Goal: Task Accomplishment & Management: Manage account settings

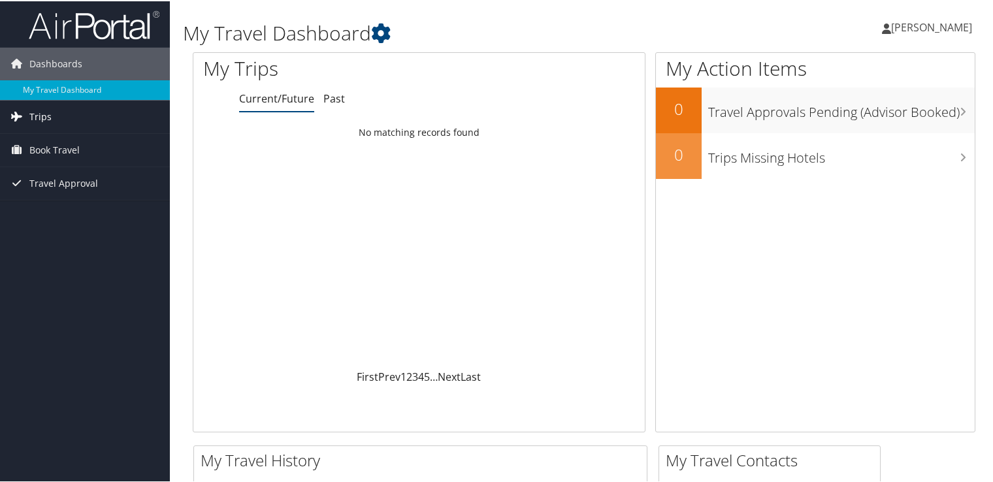
click at [37, 112] on span "Trips" at bounding box center [40, 115] width 22 height 33
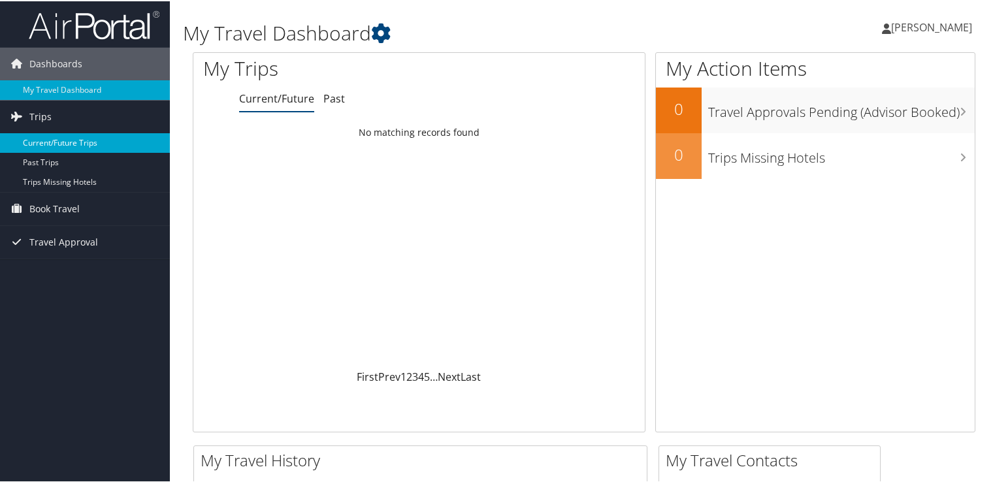
click at [68, 141] on link "Current/Future Trips" at bounding box center [85, 142] width 170 height 20
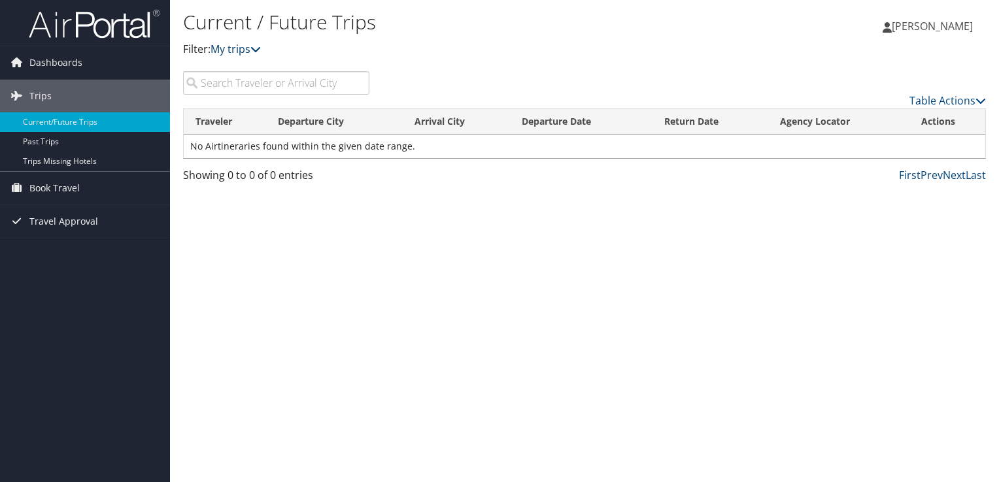
click at [261, 48] on icon at bounding box center [255, 49] width 10 height 10
click at [257, 85] on input "search" at bounding box center [276, 83] width 186 height 24
type input "DCA"
click at [375, 195] on div "Current / Future Trips Filter: My trips Kimberly Bennett Kimberly Bennett My Se…" at bounding box center [584, 241] width 829 height 482
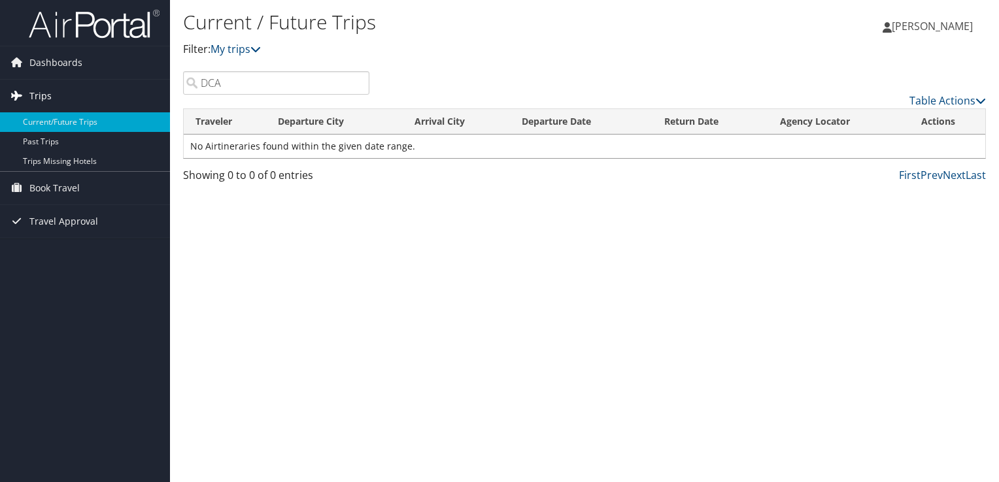
click at [46, 95] on span "Trips" at bounding box center [40, 96] width 22 height 33
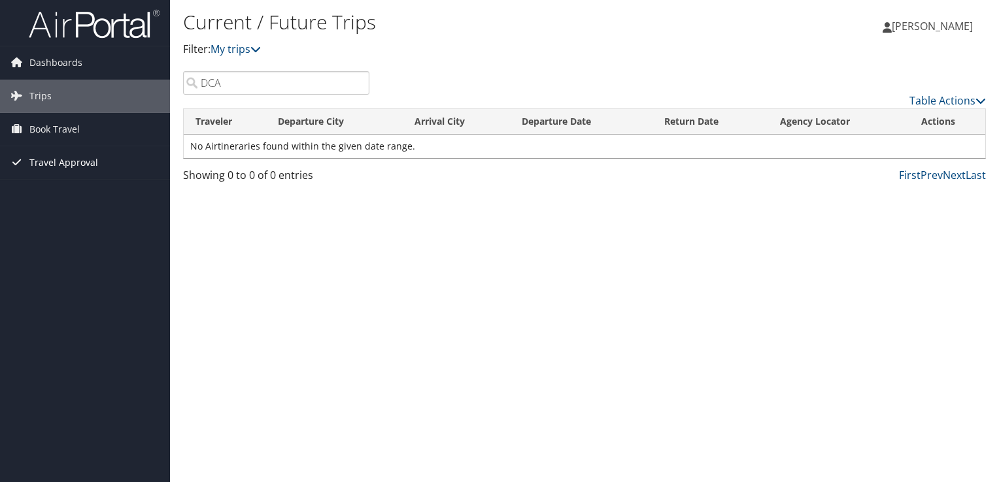
click at [65, 163] on span "Travel Approval" at bounding box center [63, 162] width 69 height 33
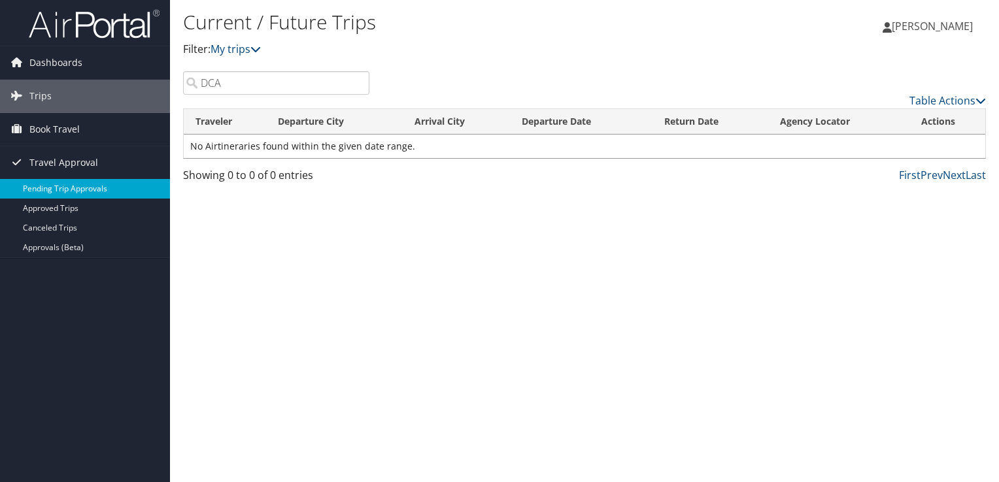
click at [71, 187] on link "Pending Trip Approvals" at bounding box center [85, 189] width 170 height 20
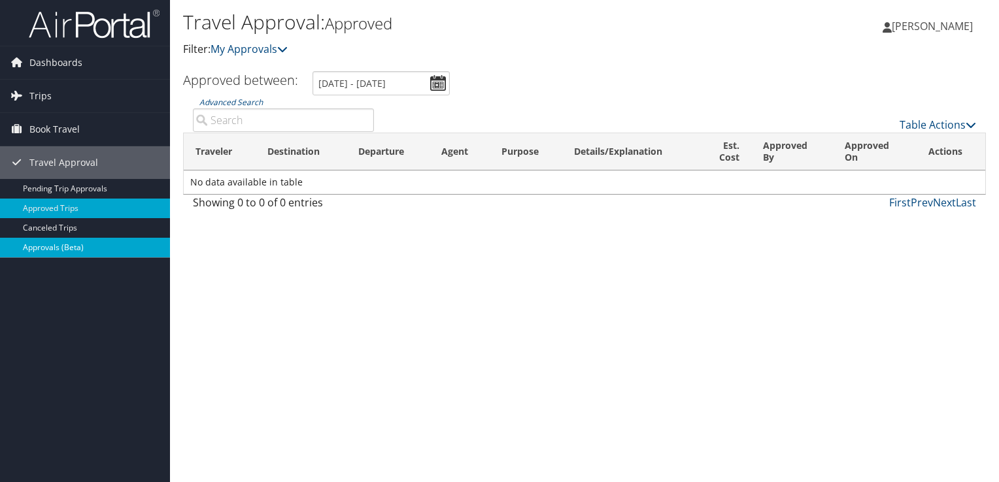
click at [68, 246] on link "Approvals (Beta)" at bounding box center [85, 248] width 170 height 20
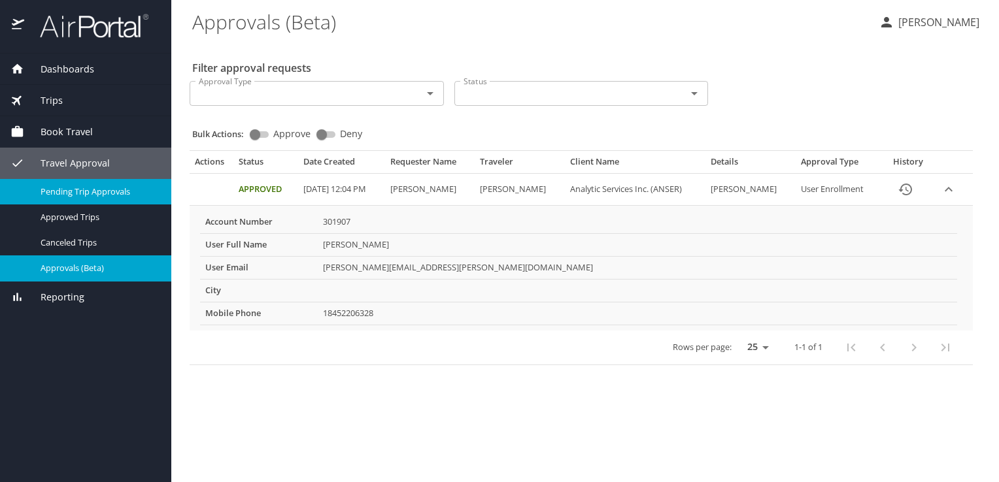
click at [122, 188] on span "Pending Trip Approvals" at bounding box center [98, 192] width 115 height 12
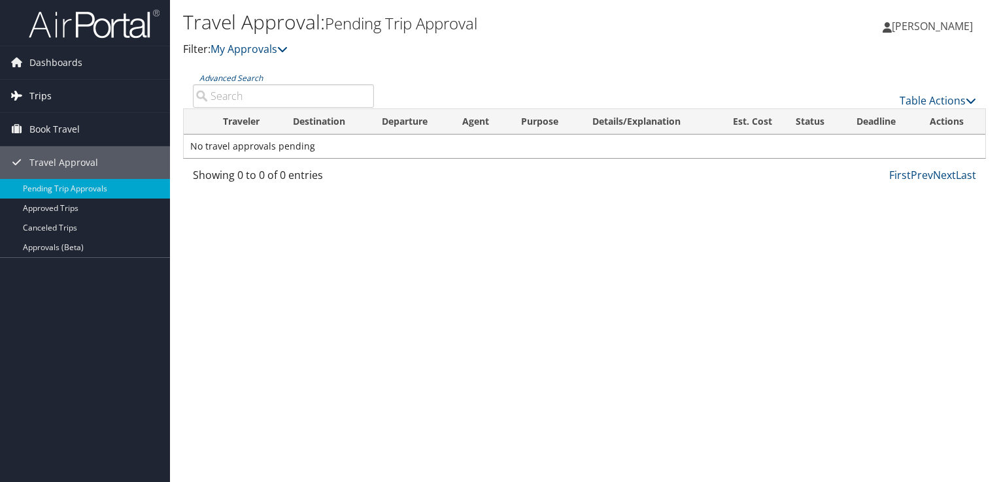
click at [37, 95] on span "Trips" at bounding box center [40, 96] width 22 height 33
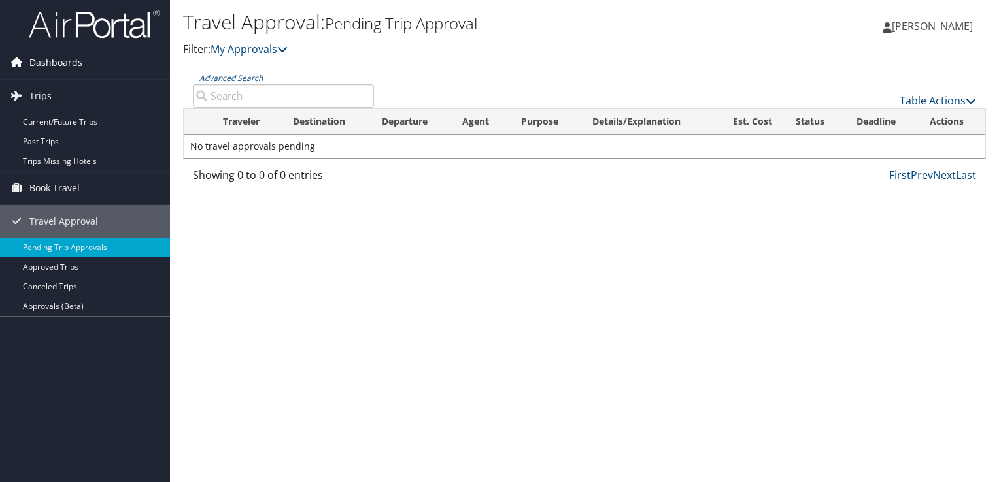
click at [33, 61] on span "Dashboards" at bounding box center [55, 62] width 53 height 33
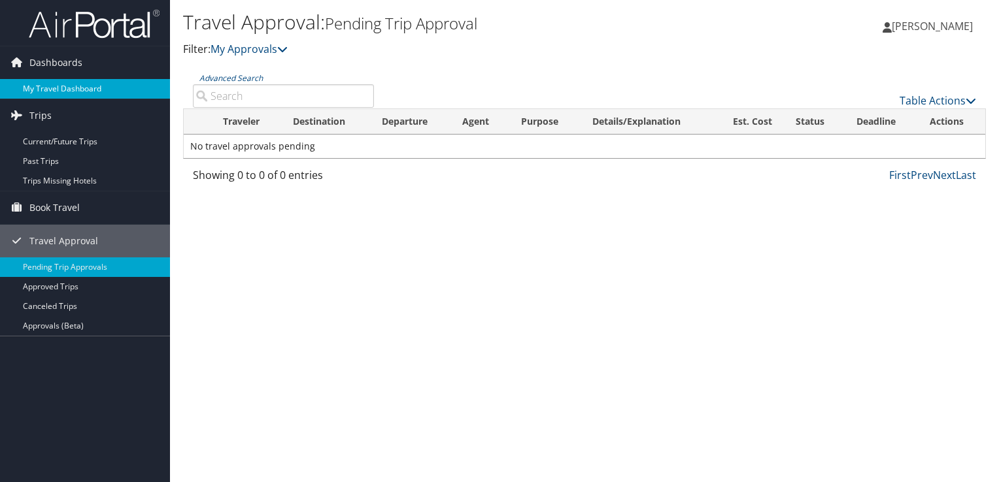
click at [41, 89] on link "My Travel Dashboard" at bounding box center [85, 89] width 170 height 20
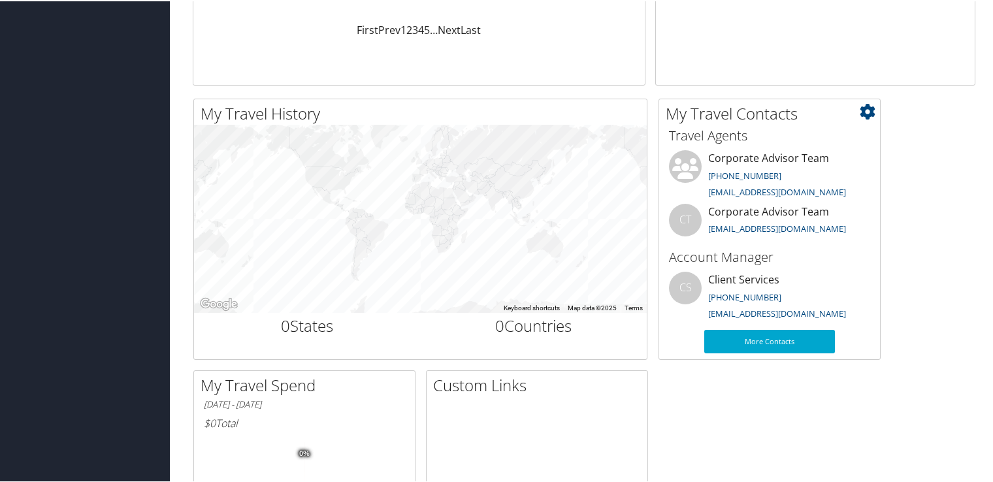
scroll to position [322, 0]
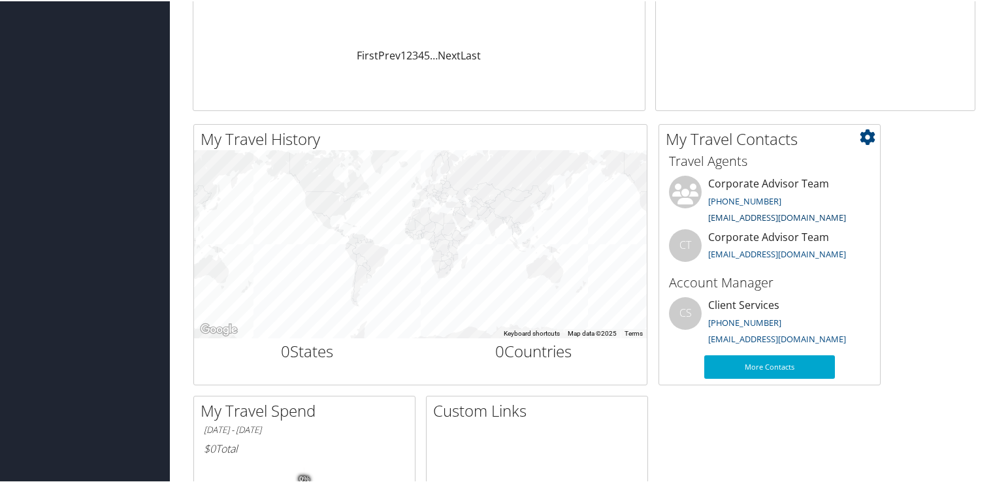
click at [729, 218] on link "trips@cbtravel.com" at bounding box center [777, 216] width 138 height 12
